Goal: Navigation & Orientation: Understand site structure

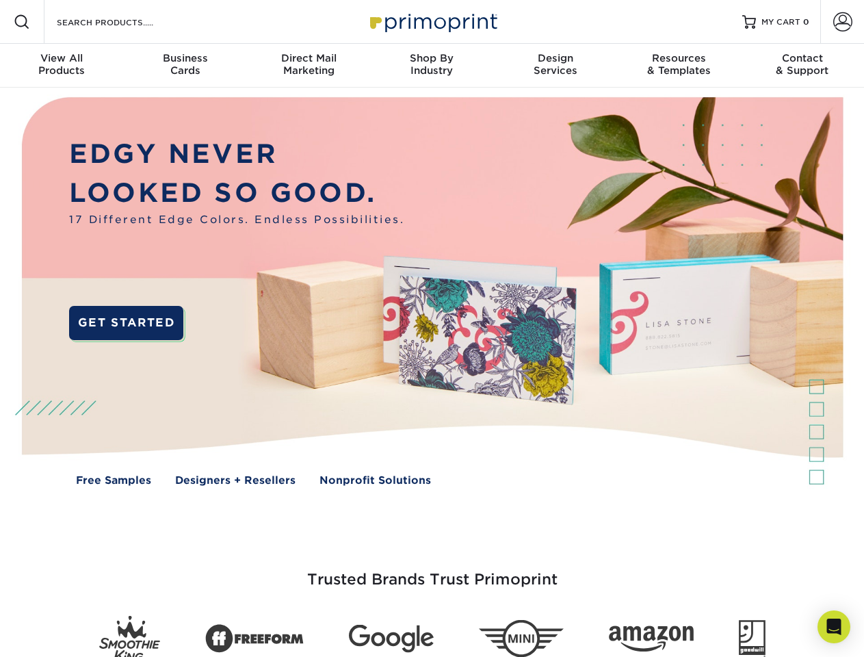
click at [432, 328] on img at bounding box center [431, 302] width 855 height 428
click at [22, 22] on span at bounding box center [22, 22] width 16 height 16
click at [842, 22] on span at bounding box center [842, 21] width 19 height 19
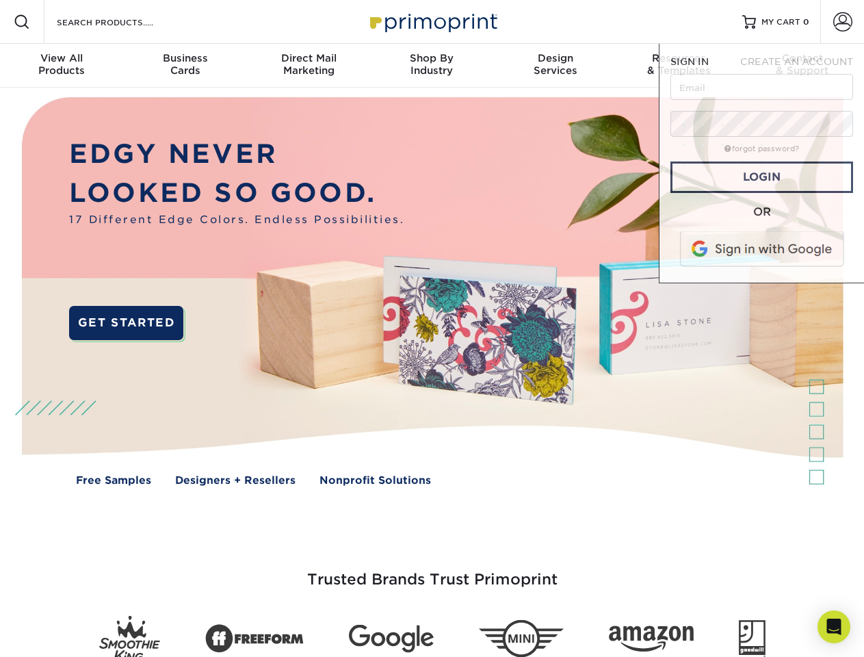
click at [62, 66] on div "View All Products" at bounding box center [61, 64] width 123 height 25
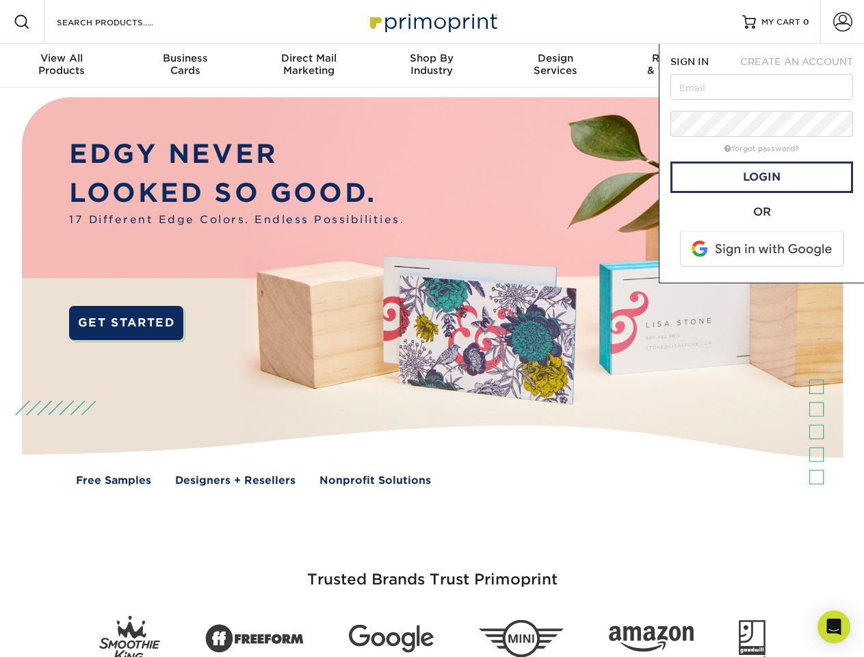
click at [185, 66] on div "Business Cards" at bounding box center [184, 64] width 123 height 25
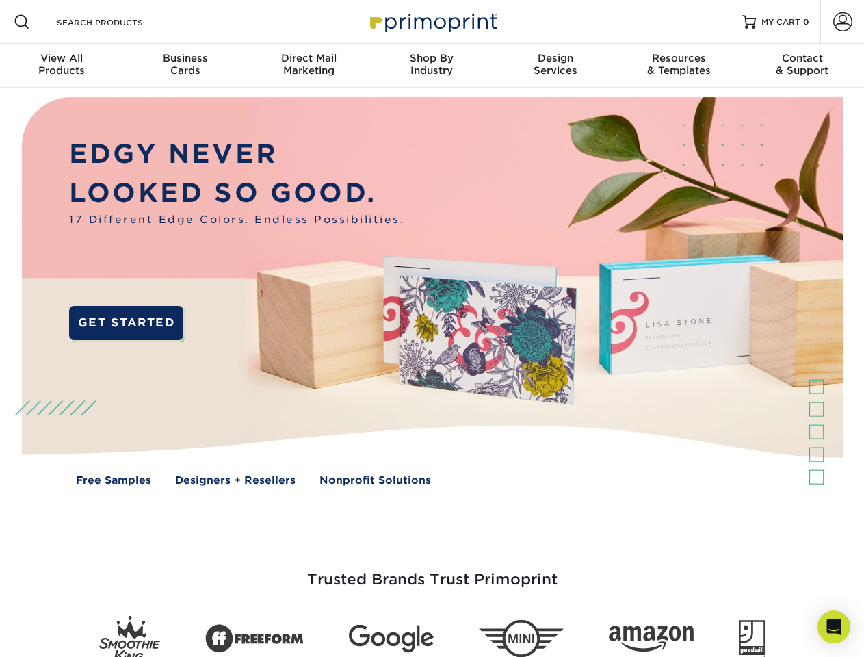
click at [309, 66] on div "Direct Mail Marketing" at bounding box center [308, 64] width 123 height 25
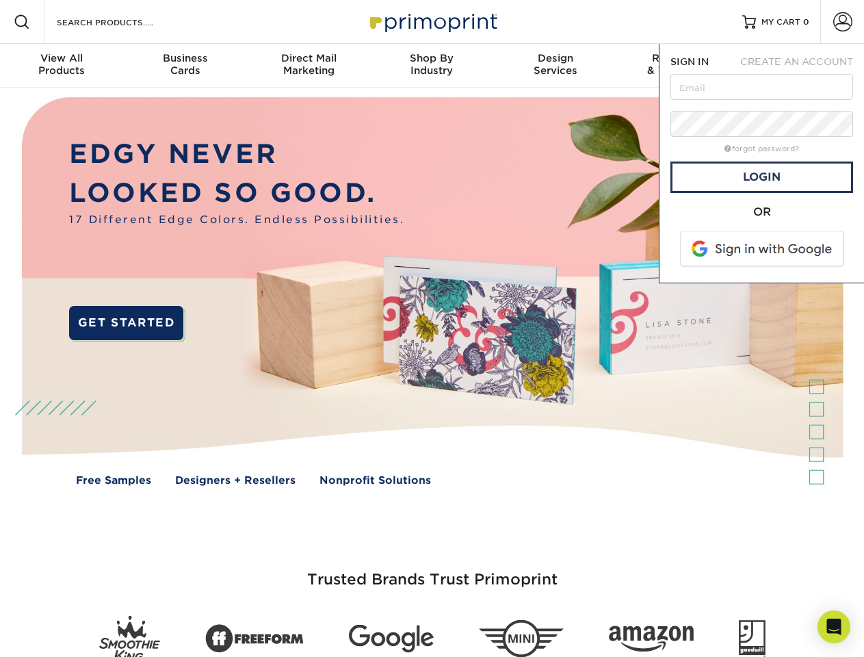
click at [432, 66] on div "Shop By Industry" at bounding box center [431, 64] width 123 height 25
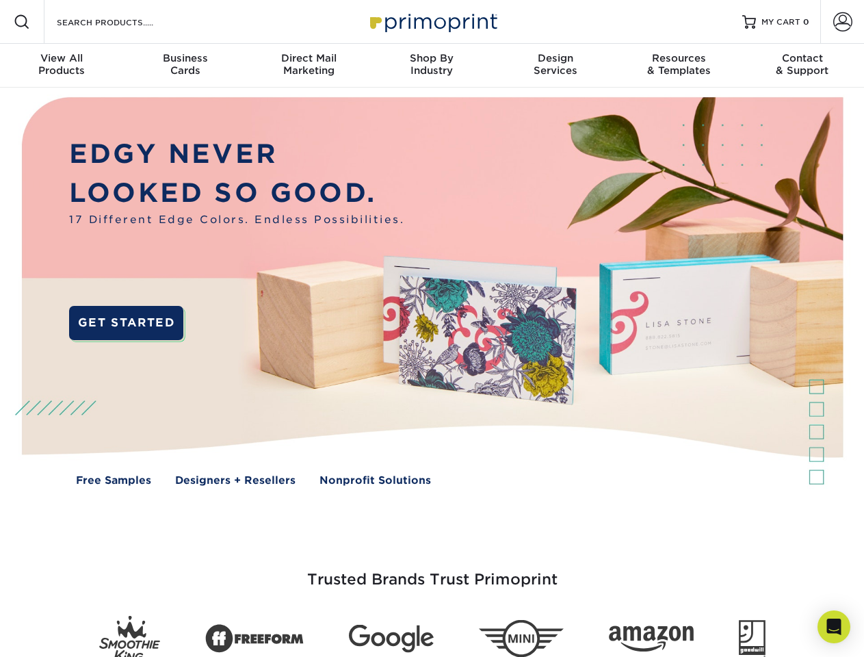
click at [556, 66] on div "Design Services" at bounding box center [555, 64] width 123 height 25
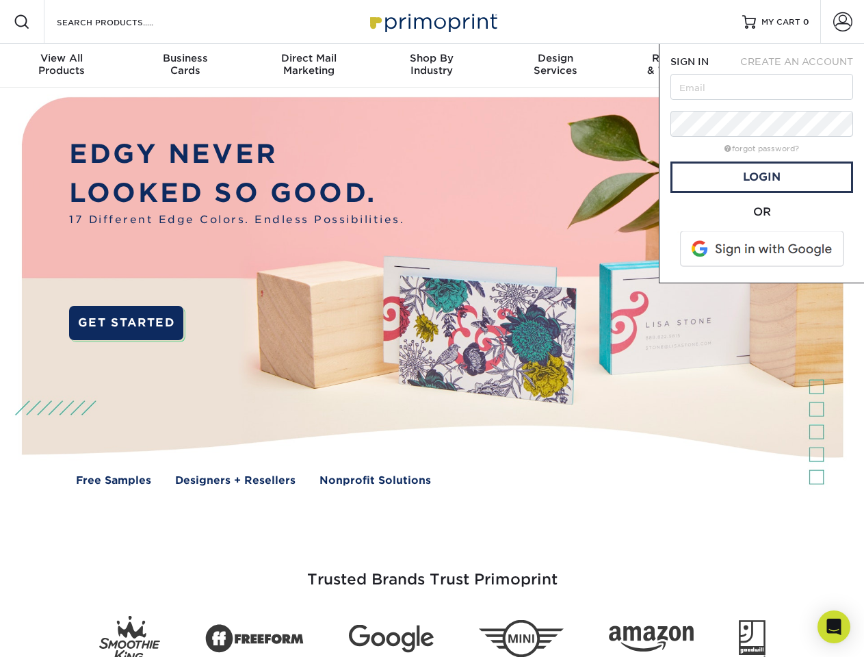
click at [679, 66] on span "SIGN IN" at bounding box center [689, 61] width 38 height 11
click at [802, 66] on div "Contact & Support" at bounding box center [802, 64] width 123 height 25
